Goal: Transaction & Acquisition: Purchase product/service

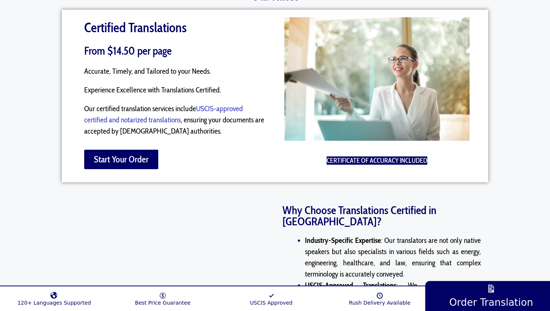
scroll to position [613, 0]
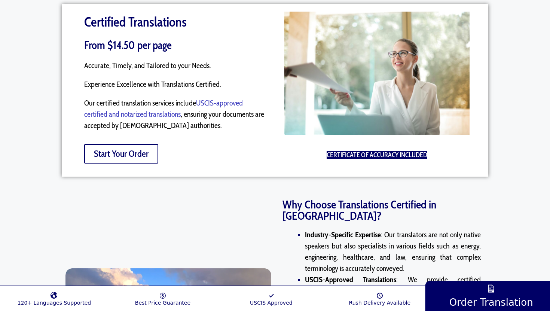
click at [120, 151] on span "Start Your Order" at bounding box center [121, 153] width 55 height 9
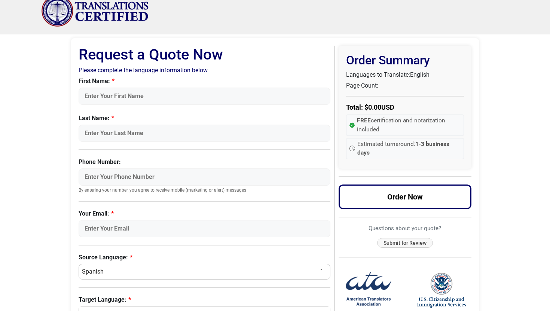
scroll to position [12, 0]
click at [139, 89] on input "First Name:" at bounding box center [205, 96] width 252 height 17
type input "ROXANA"
type input "APARICIO"
type input "3464658971"
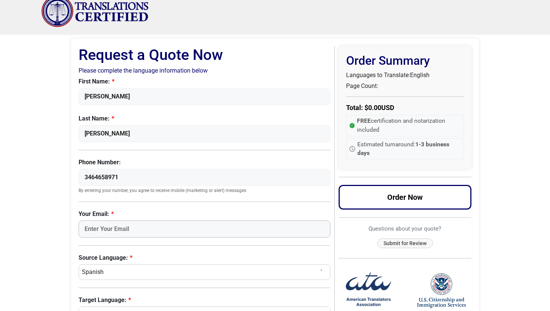
type input "r.aparicio@kw.com"
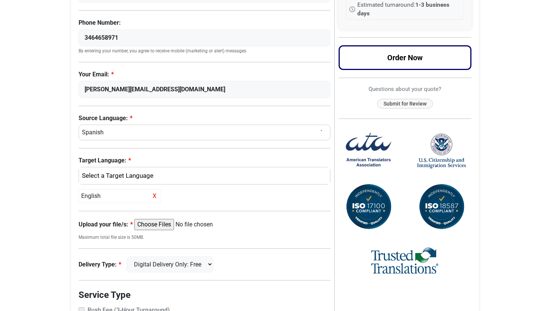
scroll to position [155, 0]
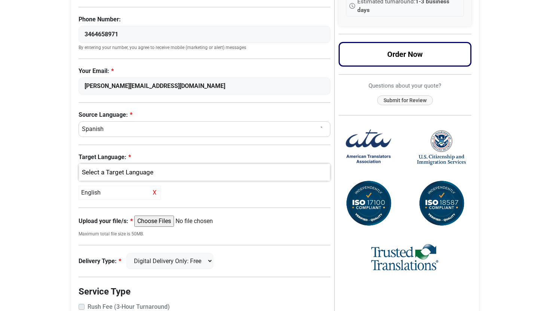
click at [109, 172] on div "English" at bounding box center [203, 172] width 240 height 10
click at [102, 210] on span "English" at bounding box center [97, 208] width 19 height 9
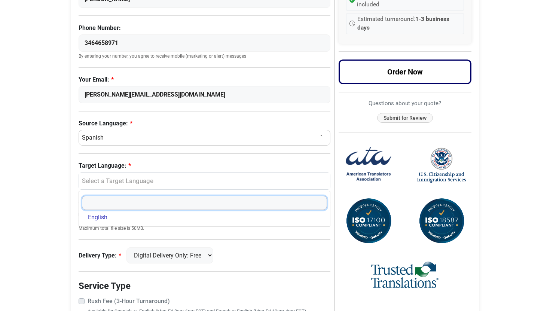
scroll to position [146, 0]
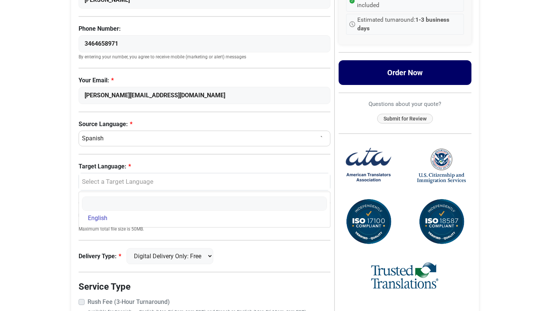
click at [418, 80] on button "Order Now" at bounding box center [404, 72] width 133 height 25
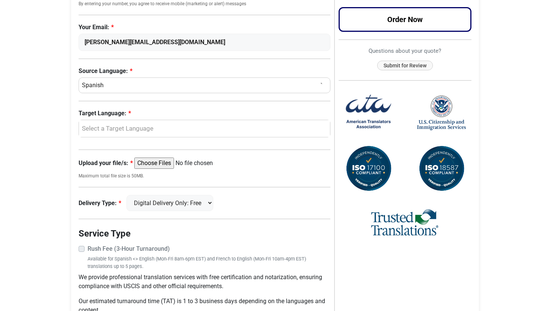
scroll to position [204, 0]
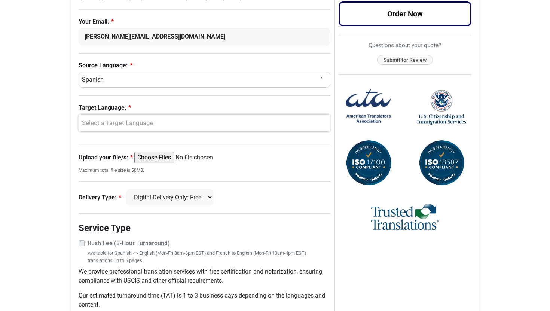
click at [135, 120] on div "Select a Target Language" at bounding box center [203, 123] width 240 height 10
click at [102, 162] on span "English" at bounding box center [97, 159] width 19 height 9
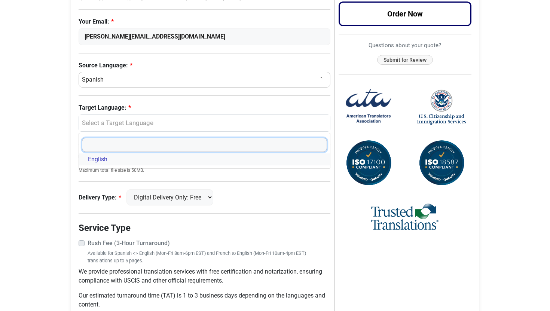
select select "English"
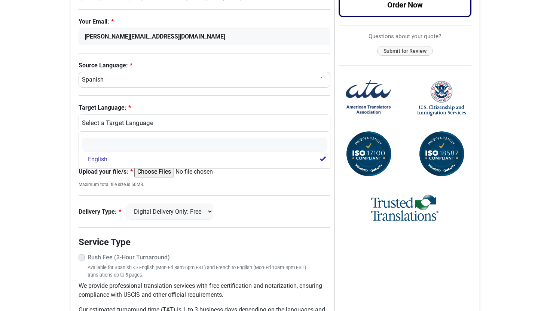
click at [163, 173] on input "Upload your file/s:" at bounding box center [191, 171] width 114 height 11
click at [158, 170] on input "Upload your file/s:" at bounding box center [191, 171] width 114 height 11
type input "C:\fakepath\2025-10-02 19.pdf"
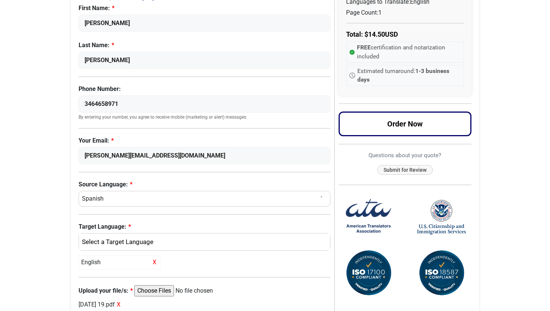
scroll to position [0, 0]
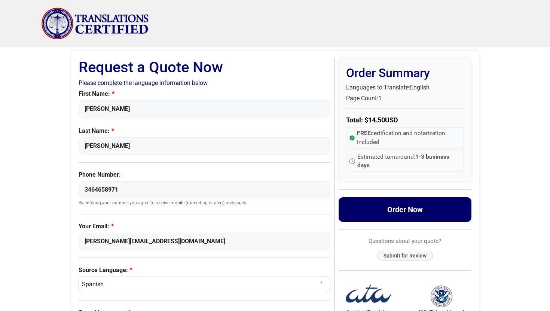
click at [388, 207] on button "Order Now" at bounding box center [404, 209] width 133 height 25
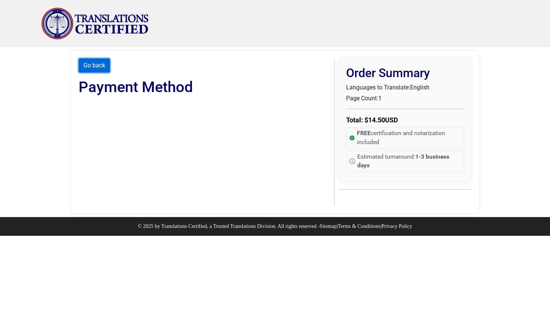
click at [95, 62] on button "Go back" at bounding box center [94, 65] width 31 height 14
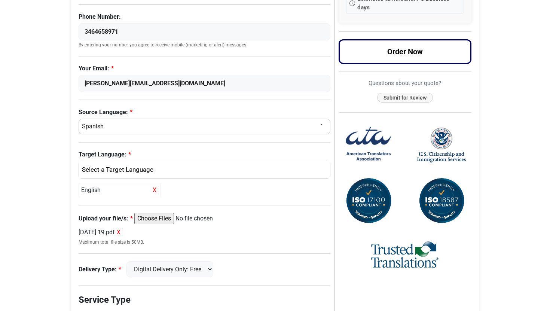
scroll to position [168, 0]
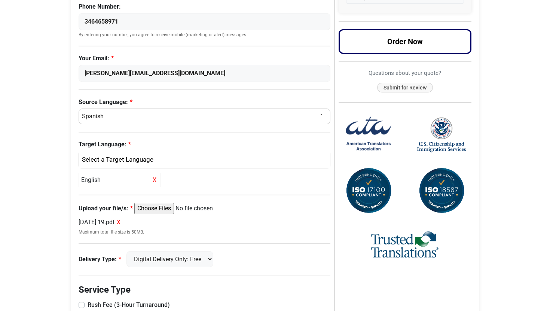
click at [120, 219] on span "X" at bounding box center [119, 221] width 4 height 7
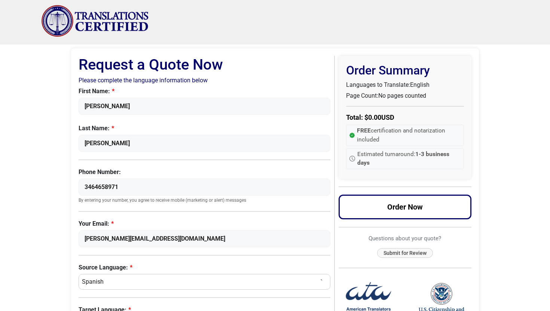
scroll to position [0, 0]
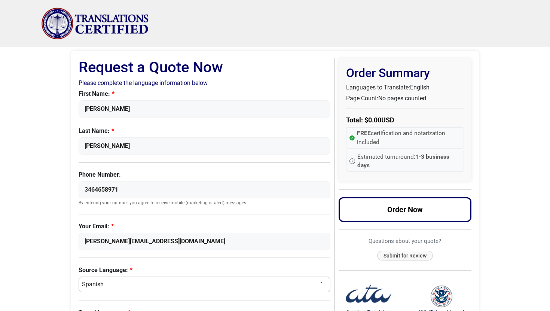
click at [367, 25] on div "Menu Menu Certified Translations Translation Services Documents Rates About Us …" at bounding box center [274, 23] width 467 height 47
